Goal: Submit feedback/report problem

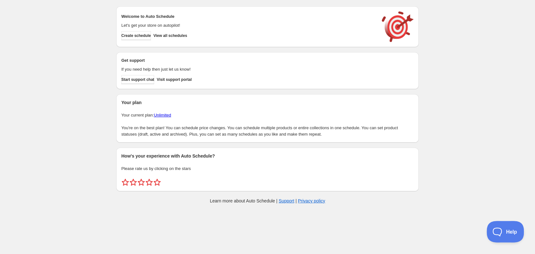
click at [510, 231] on span "Help" at bounding box center [502, 230] width 33 height 4
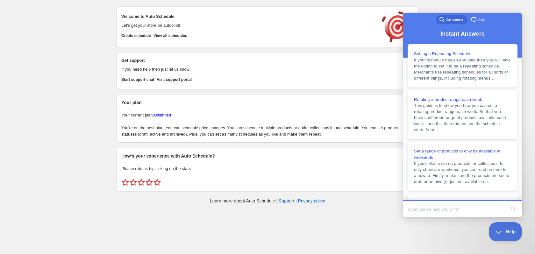
click at [478, 20] on span "Ask" at bounding box center [481, 20] width 7 height 6
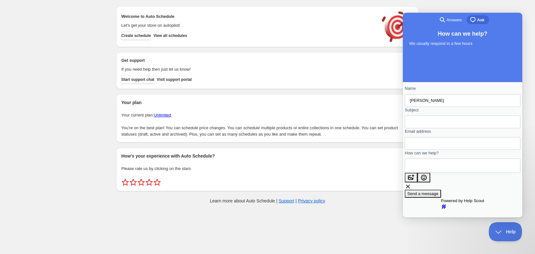
click at [428, 98] on input "Chris Ahrmon" at bounding box center [462, 100] width 105 height 11
drag, startPoint x: 428, startPoint y: 103, endPoint x: 488, endPoint y: 103, distance: 60.5
click at [488, 103] on input "Chris Ahrmon" at bounding box center [462, 100] width 105 height 11
type input "Chris Harmon"
type input "User reporting issue"
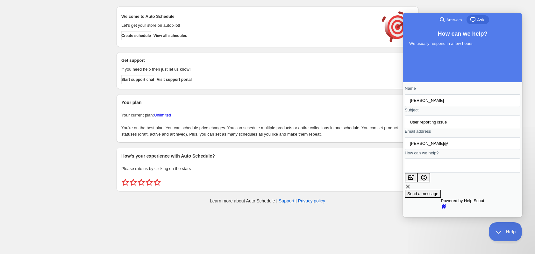
type input "charmon@atbbq.com"
click at [448, 173] on textarea "How can we help?" at bounding box center [439, 166] width 58 height 14
type textarea "M"
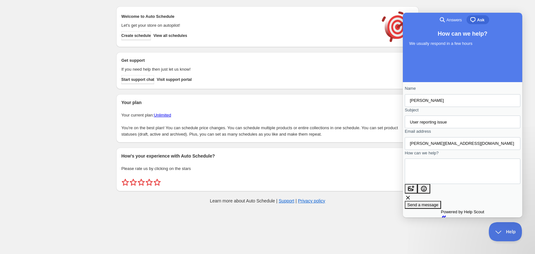
scroll to position [2, 0]
paste textarea "The last few things I've scheduled in here haven't worked correctly (for exampl…"
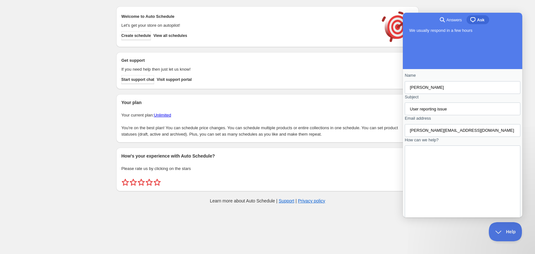
scroll to position [0, 0]
click at [421, 174] on textarea "One of my users reported this. I checked to see if there were any updates and i…" at bounding box center [415, 190] width 11 height 64
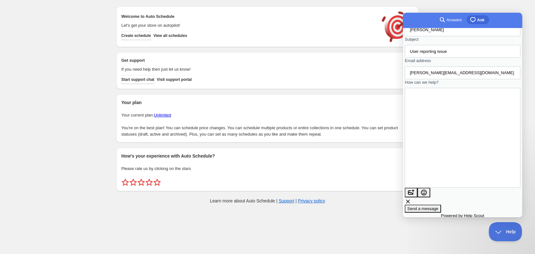
type textarea "One of my users reported this. I checked to see if there were any updates and i…"
click at [438, 206] on span "Send a message" at bounding box center [422, 208] width 31 height 5
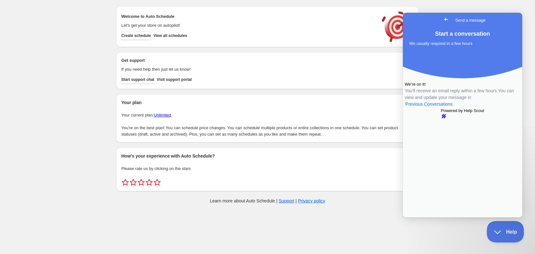
drag, startPoint x: 500, startPoint y: 225, endPoint x: 497, endPoint y: 231, distance: 7.3
click at [497, 231] on span "Help" at bounding box center [502, 230] width 33 height 4
